Goal: Task Accomplishment & Management: Use online tool/utility

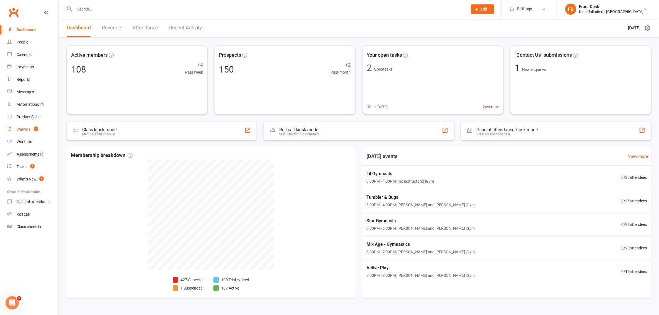
click at [32, 129] on count-badge "7" at bounding box center [34, 129] width 7 height 4
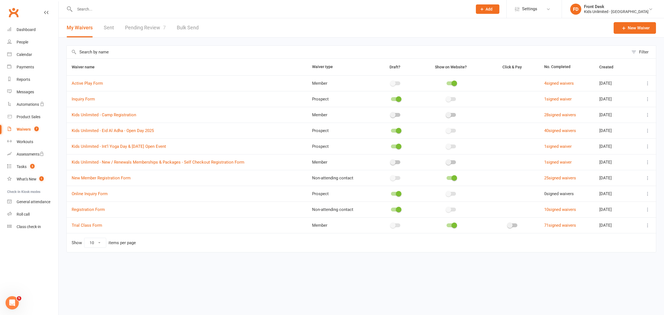
click at [152, 26] on link "Pending Review 7" at bounding box center [145, 27] width 41 height 19
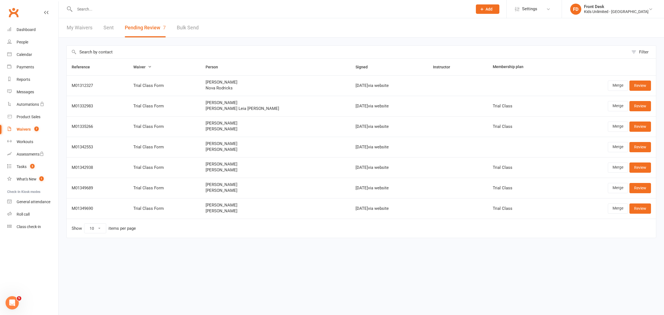
click at [28, 129] on div "Waivers" at bounding box center [24, 129] width 14 height 4
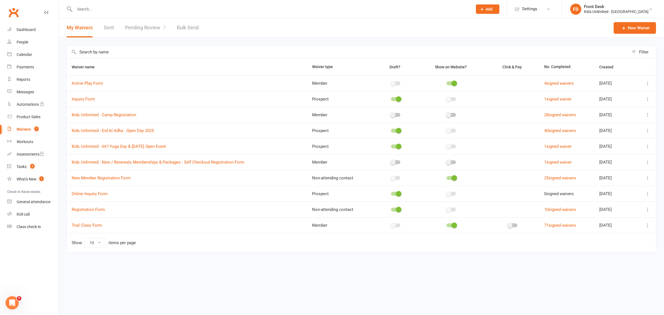
click at [128, 12] on input "text" at bounding box center [271, 9] width 396 height 8
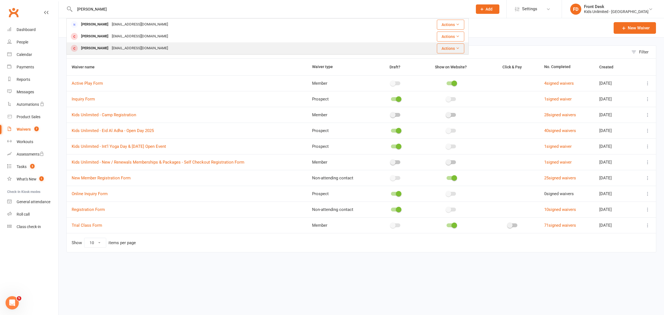
type input "olli"
click at [93, 49] on div "Ollie Seely" at bounding box center [94, 48] width 31 height 8
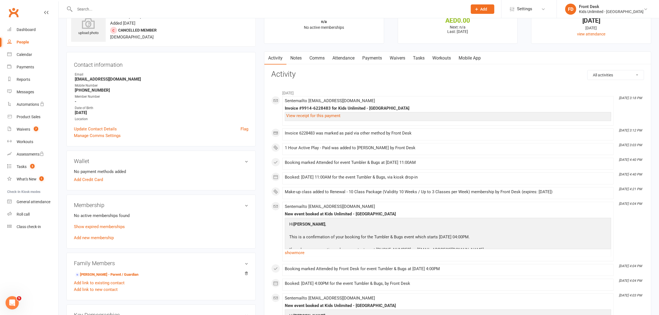
scroll to position [35, 0]
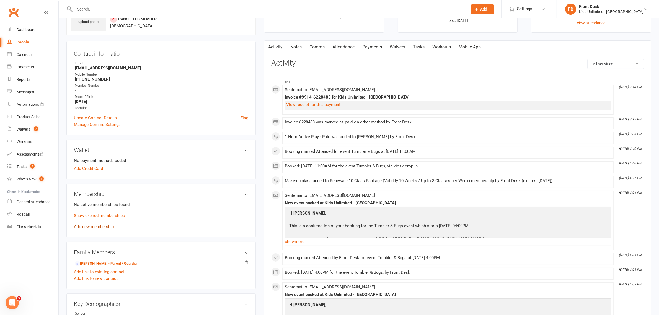
click at [100, 228] on link "Add new membership" at bounding box center [94, 226] width 40 height 5
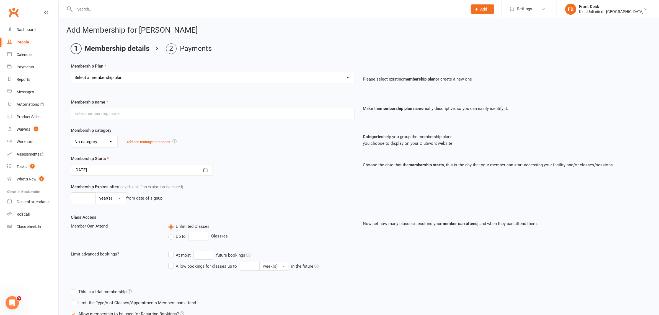
click at [147, 73] on select "Select a membership plan Create new Membership Plan Active Play - Free 1/2 Hour…" at bounding box center [212, 77] width 283 height 11
select select "7"
click at [71, 72] on select "Select a membership plan Create new Membership Plan Active Play - Free 1/2 Hour…" at bounding box center [212, 77] width 283 height 11
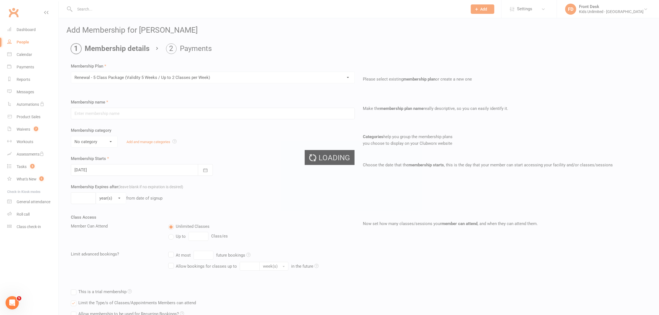
type input "Renewal - 5 Class Package (Validity 5 Weeks / Up to 2 Classes per Week)"
select select "6"
type input "5"
select select "1"
type input "5"
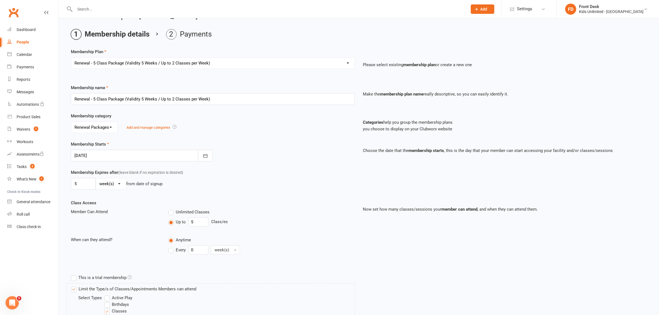
scroll to position [104, 0]
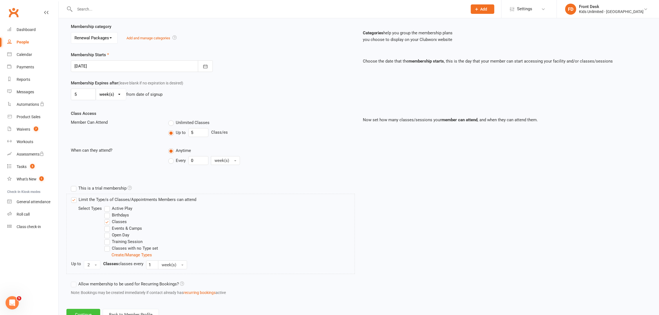
click at [94, 312] on button "Continue" at bounding box center [83, 315] width 34 height 12
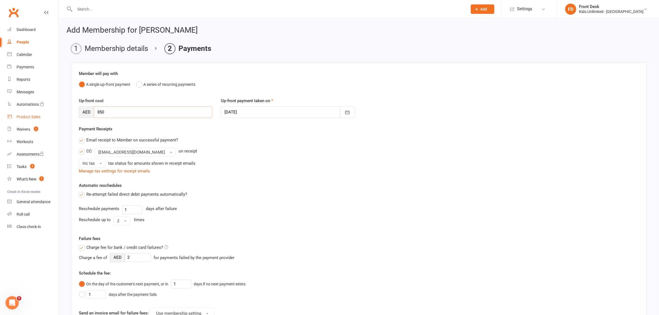
drag, startPoint x: 143, startPoint y: 112, endPoint x: 57, endPoint y: 111, distance: 86.6
click at [57, 111] on ui-view "Prospect Member Non-attending contact Class / event Appointment Task Membership…" at bounding box center [329, 217] width 659 height 432
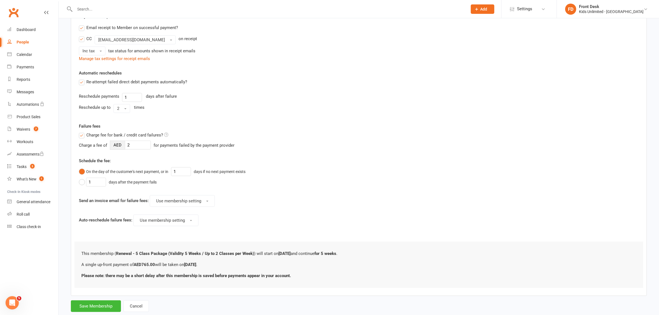
scroll to position [127, 0]
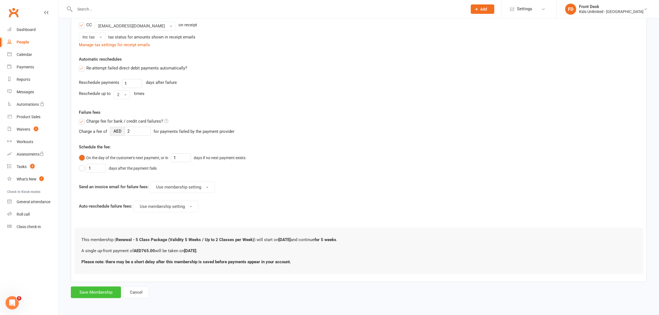
type input "765"
click at [110, 292] on button "Save Membership" at bounding box center [96, 293] width 50 height 12
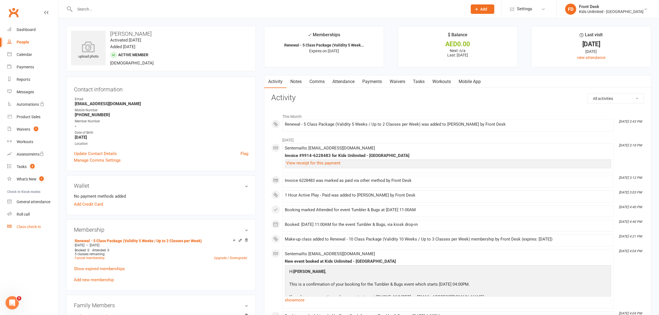
click at [25, 228] on div "Class check-in" at bounding box center [29, 226] width 24 height 4
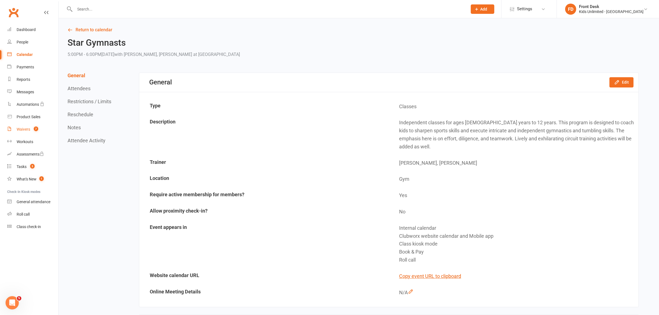
click at [24, 128] on div "Waivers" at bounding box center [24, 129] width 14 height 4
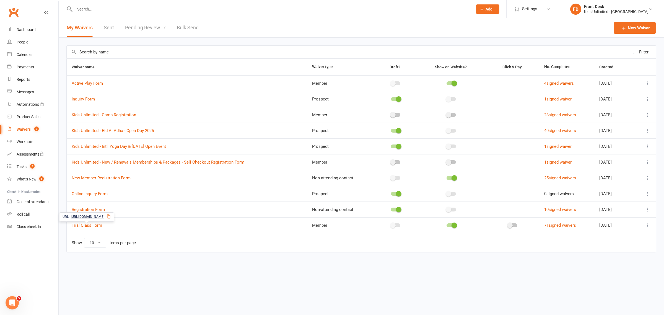
click at [111, 217] on icon at bounding box center [109, 216] width 4 height 4
click at [111, 216] on icon at bounding box center [109, 216] width 4 height 4
click at [27, 225] on div "Class check-in" at bounding box center [29, 226] width 24 height 4
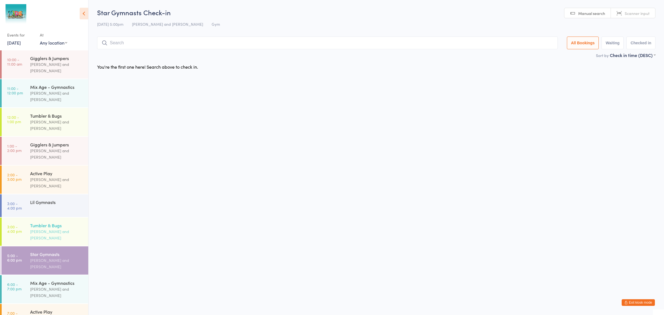
click at [42, 228] on div "[PERSON_NAME] and [PERSON_NAME]" at bounding box center [56, 234] width 53 height 13
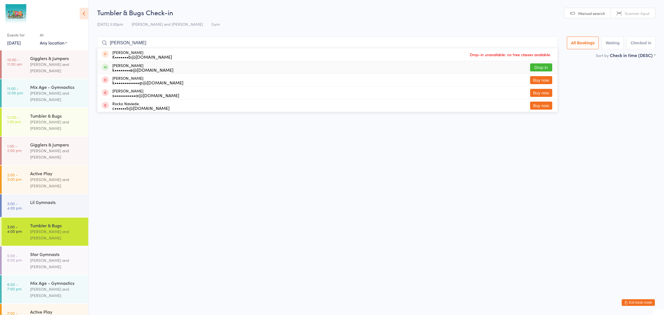
type input "rocco"
click at [117, 71] on div "k••••••••e@hotmail.co.uk" at bounding box center [142, 70] width 61 height 4
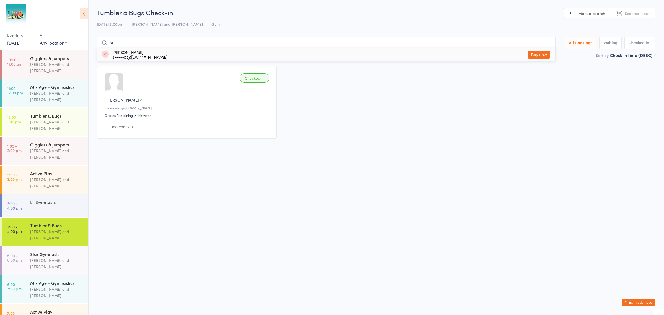
type input "s"
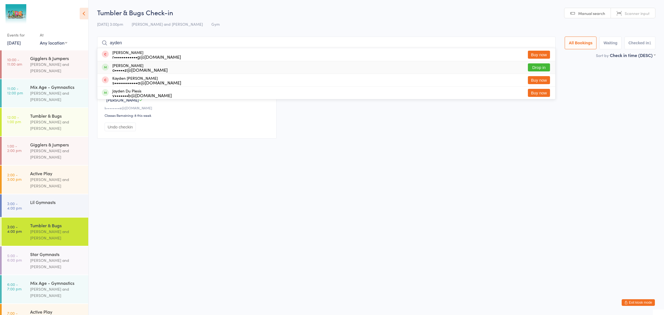
type input "ayden"
click at [120, 68] on div "o•••••z@gmail.com" at bounding box center [139, 70] width 55 height 4
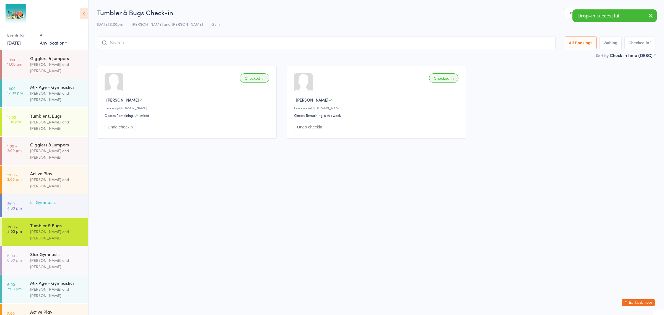
click at [48, 199] on div "Lil Gymnasts" at bounding box center [56, 202] width 53 height 6
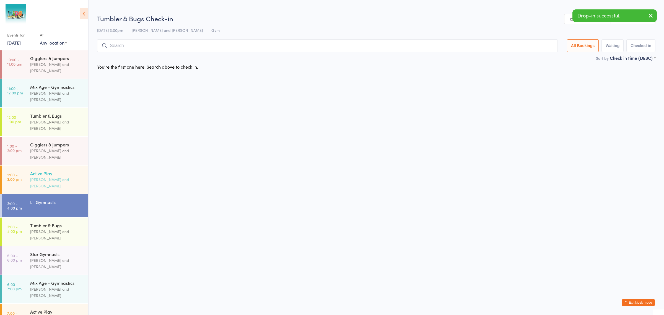
click at [53, 176] on div "[PERSON_NAME] and [PERSON_NAME]" at bounding box center [56, 182] width 53 height 13
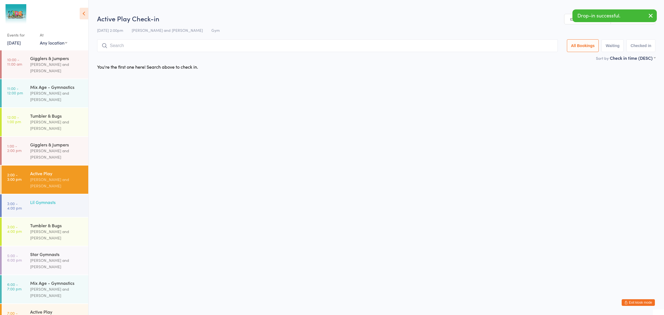
click at [52, 194] on div "Lil Gymnasts" at bounding box center [59, 202] width 58 height 16
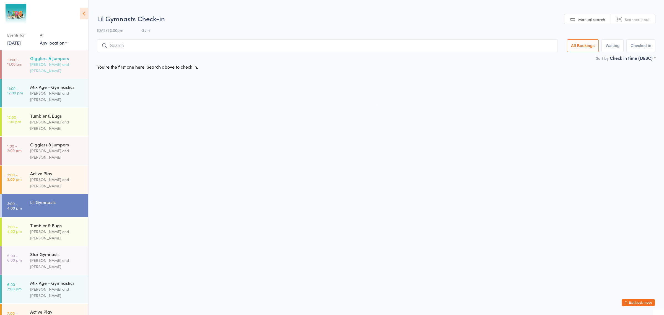
click at [60, 60] on div "Gigglers & Jumpers" at bounding box center [56, 58] width 53 height 6
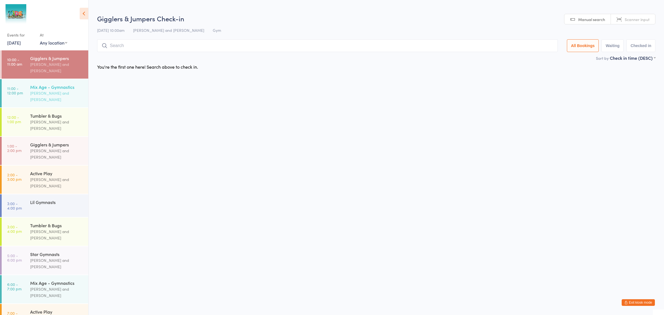
click at [59, 90] on div "[PERSON_NAME] and [PERSON_NAME]" at bounding box center [56, 96] width 53 height 13
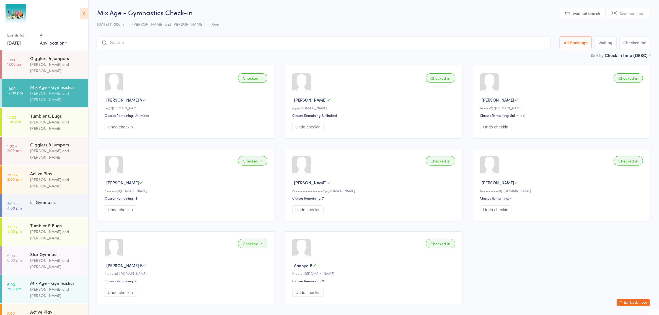
click at [246, 28] on div "13 Sep 11:00am Leo Daiz and Mohamed Elkady Gym" at bounding box center [373, 24] width 553 height 9
